Goal: Task Accomplishment & Management: Complete application form

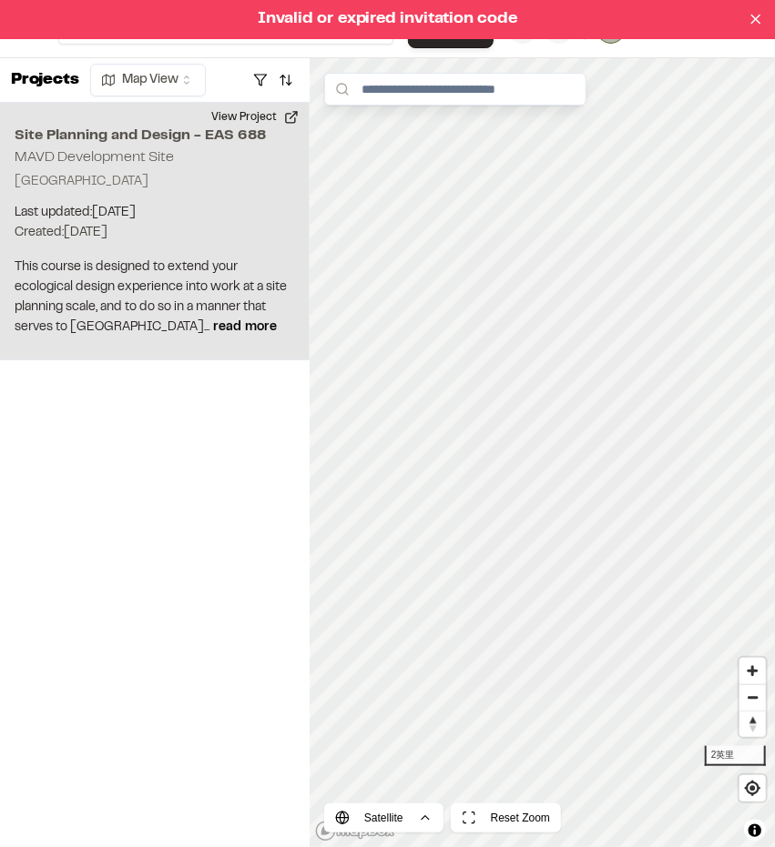
click at [189, 219] on p "Last updated: [DATE]" at bounding box center [155, 213] width 280 height 20
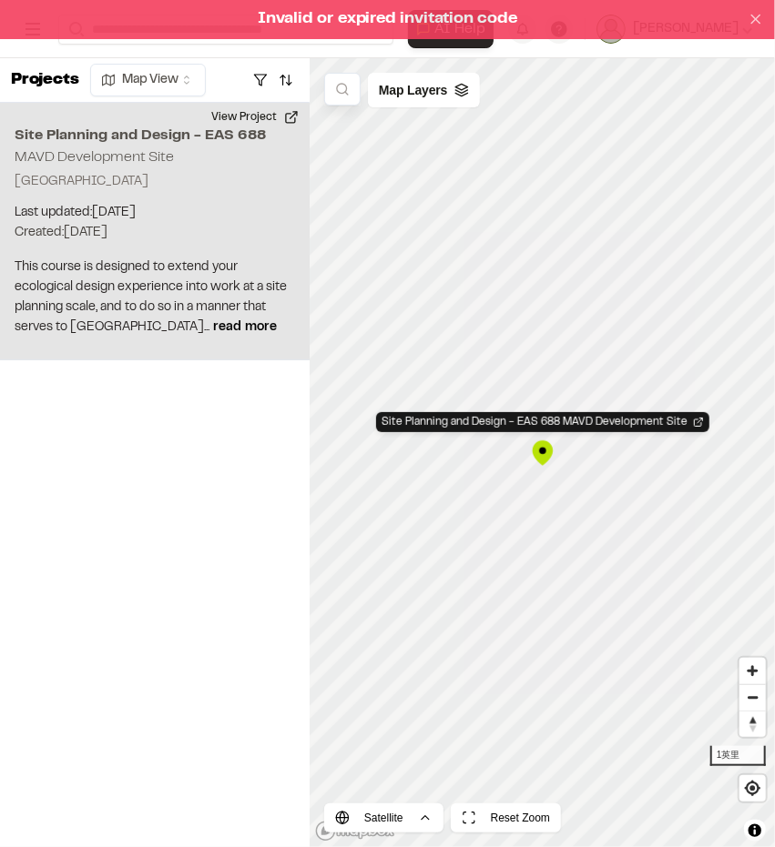
click at [757, 19] on icon at bounding box center [755, 19] width 16 height 16
